Goal: Information Seeking & Learning: Learn about a topic

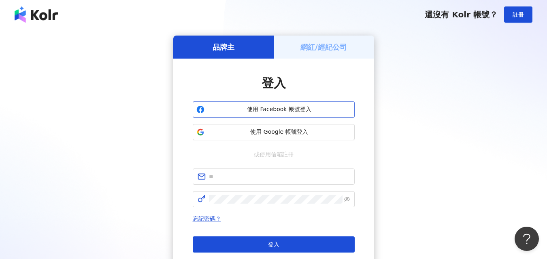
click at [293, 110] on span "使用 Facebook 帳號登入" at bounding box center [279, 110] width 143 height 8
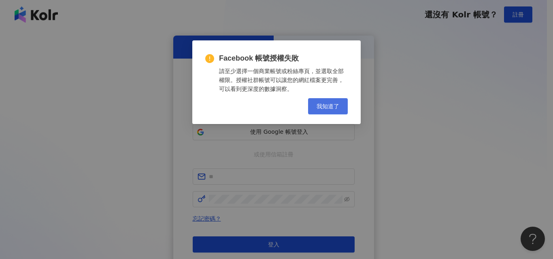
click at [328, 106] on span "我知道了" at bounding box center [327, 106] width 23 height 6
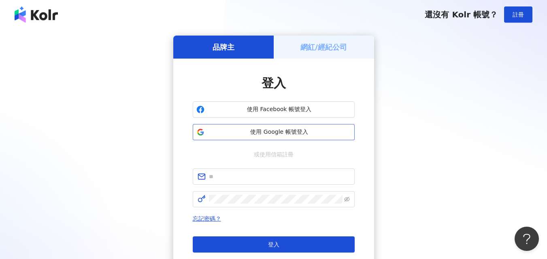
click at [305, 134] on span "使用 Google 帳號登入" at bounding box center [279, 132] width 143 height 8
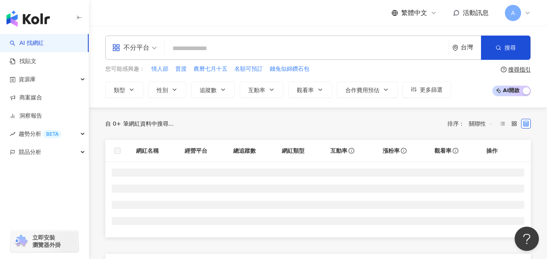
click at [143, 42] on div "不分平台" at bounding box center [130, 47] width 37 height 13
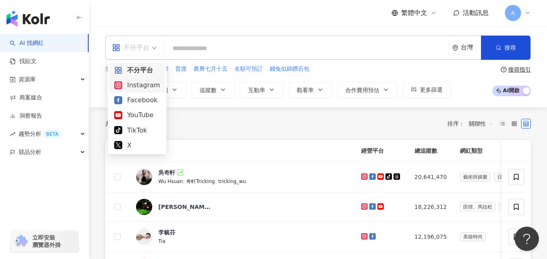
click at [131, 85] on div "Instagram" at bounding box center [137, 85] width 46 height 10
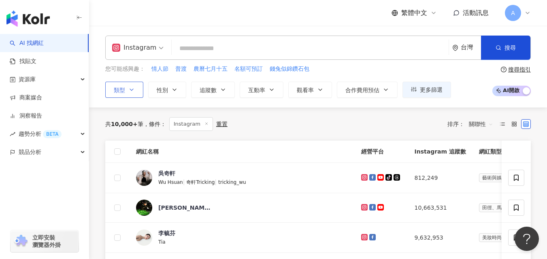
click at [134, 89] on icon "button" at bounding box center [131, 90] width 6 height 6
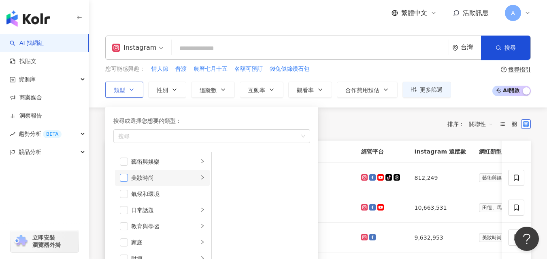
click at [123, 177] on span "button" at bounding box center [124, 178] width 8 height 8
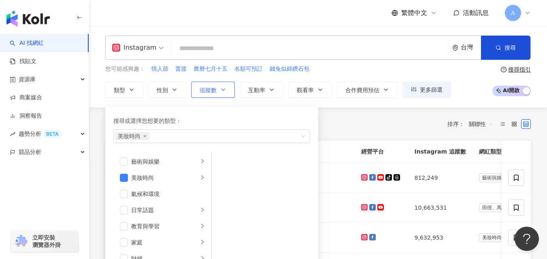
click at [208, 89] on span "追蹤數" at bounding box center [207, 90] width 17 height 6
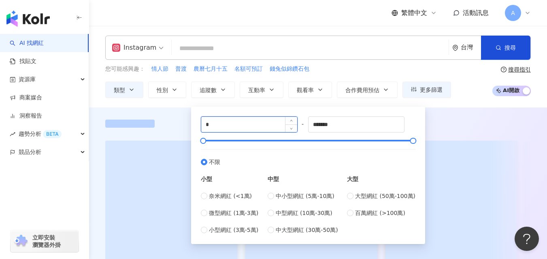
click at [260, 125] on input "*" at bounding box center [249, 124] width 96 height 15
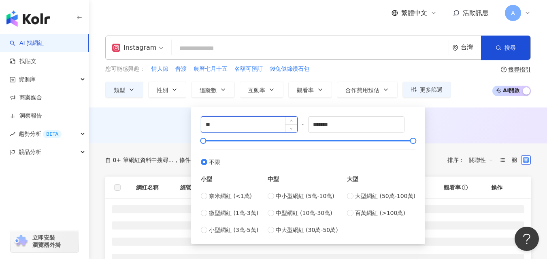
type input "*"
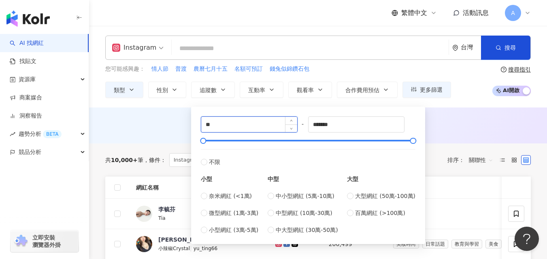
type input "*"
type input "****"
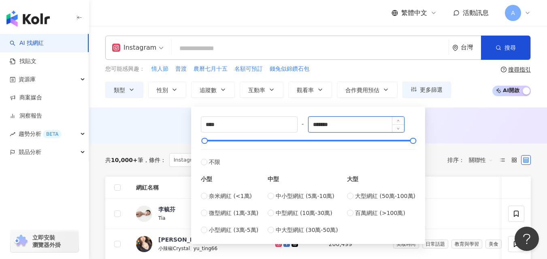
click at [330, 124] on input "*******" at bounding box center [356, 124] width 96 height 15
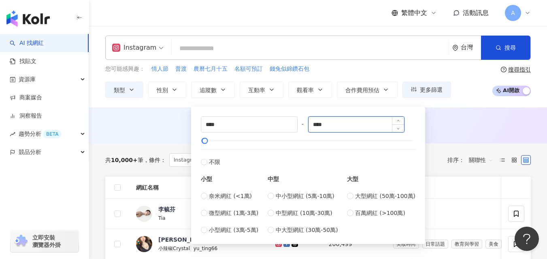
type input "****"
click at [438, 115] on div "AI 推薦 ： 無結果，請嘗試搜尋其他語言關鍵字或條件" at bounding box center [318, 126] width 458 height 36
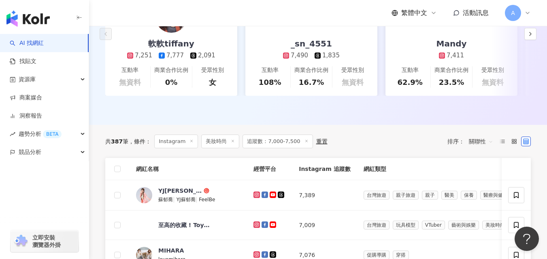
scroll to position [173, 0]
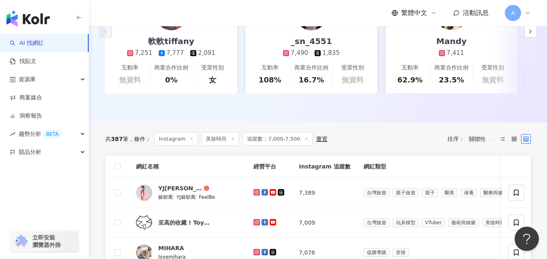
click at [479, 144] on span "關聯性" at bounding box center [481, 139] width 24 height 13
click at [477, 175] on div "追蹤數" at bounding box center [481, 175] width 20 height 9
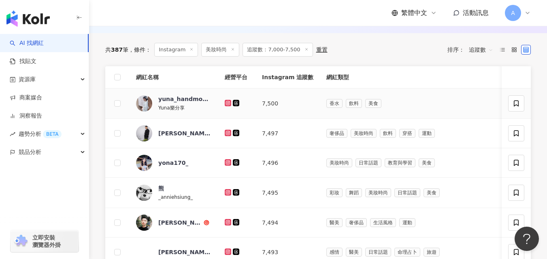
scroll to position [269, 0]
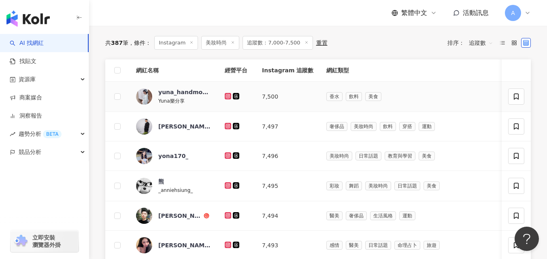
click at [226, 98] on icon at bounding box center [227, 95] width 3 height 3
click at [227, 129] on icon at bounding box center [227, 126] width 5 height 5
click at [228, 157] on icon at bounding box center [227, 155] width 3 height 3
click at [227, 188] on icon at bounding box center [227, 185] width 5 height 5
click at [228, 216] on icon at bounding box center [227, 215] width 1 height 1
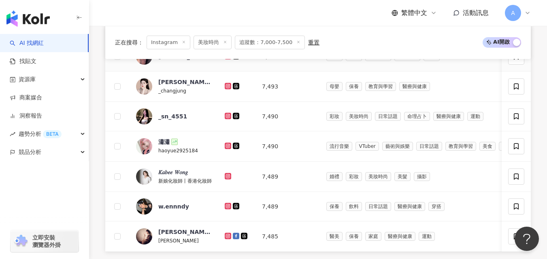
scroll to position [458, 0]
click at [228, 58] on icon at bounding box center [227, 55] width 5 height 5
click at [225, 89] on icon at bounding box center [228, 86] width 6 height 6
click at [227, 147] on icon at bounding box center [227, 145] width 3 height 3
click at [226, 207] on icon at bounding box center [227, 205] width 3 height 3
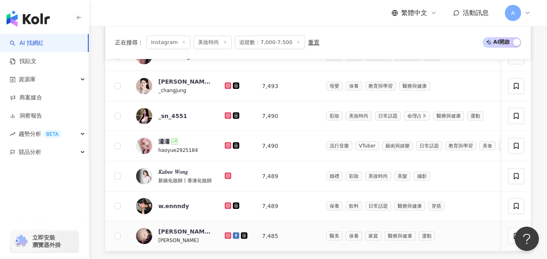
click at [227, 237] on icon at bounding box center [227, 235] width 3 height 3
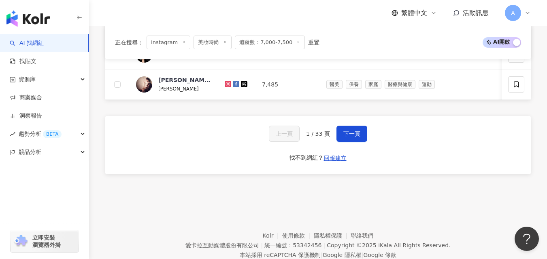
scroll to position [615, 0]
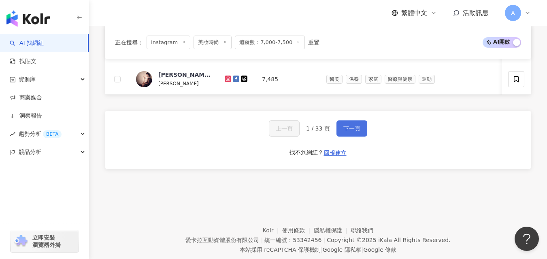
click at [343, 132] on span "下一頁" at bounding box center [351, 128] width 17 height 6
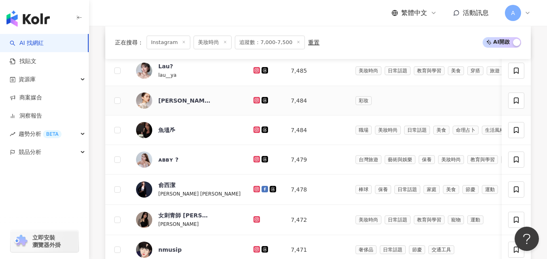
scroll to position [296, 0]
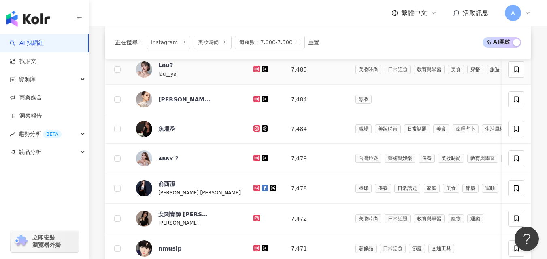
click at [255, 70] on icon at bounding box center [256, 68] width 3 height 3
click at [255, 100] on icon at bounding box center [256, 98] width 3 height 3
click at [255, 130] on icon at bounding box center [256, 128] width 3 height 3
click at [256, 159] on icon at bounding box center [256, 157] width 1 height 1
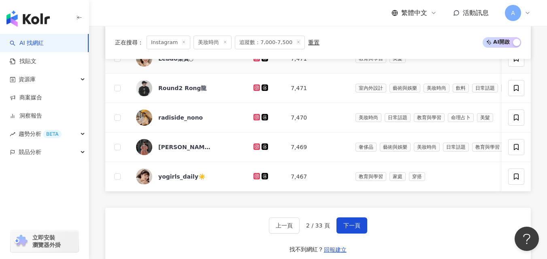
scroll to position [515, 0]
click at [255, 60] on icon at bounding box center [256, 58] width 3 height 3
click at [254, 91] on icon at bounding box center [256, 88] width 5 height 5
click at [256, 89] on icon at bounding box center [256, 87] width 1 height 1
click at [255, 119] on icon at bounding box center [256, 117] width 3 height 3
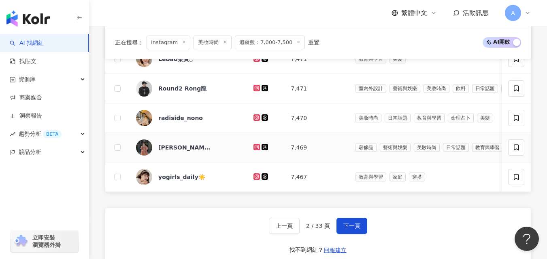
click at [255, 148] on icon at bounding box center [256, 146] width 3 height 3
click at [255, 178] on icon at bounding box center [256, 176] width 3 height 3
